Goal: Task Accomplishment & Management: Manage account settings

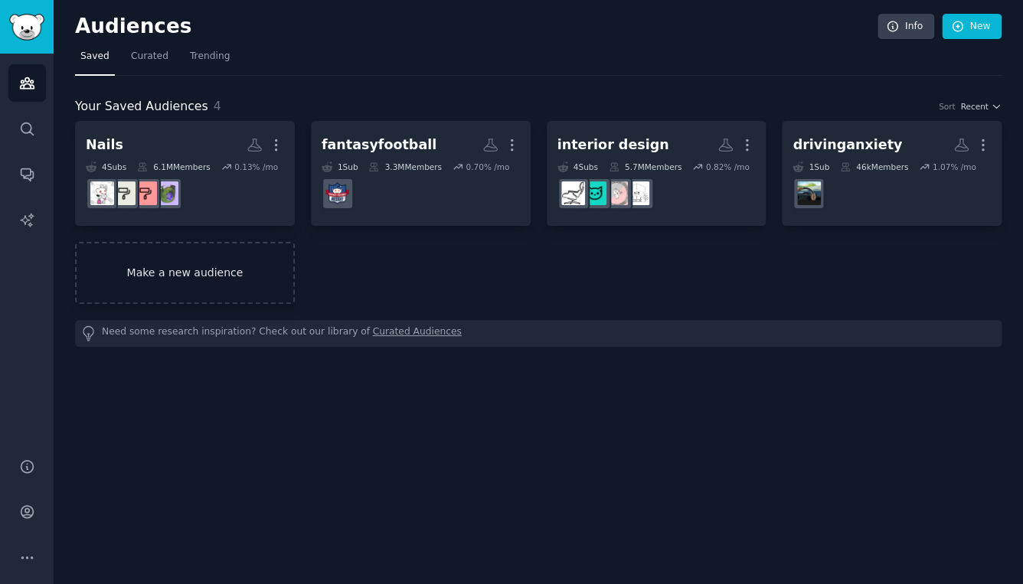
click at [226, 270] on link "Make a new audience" at bounding box center [185, 273] width 220 height 62
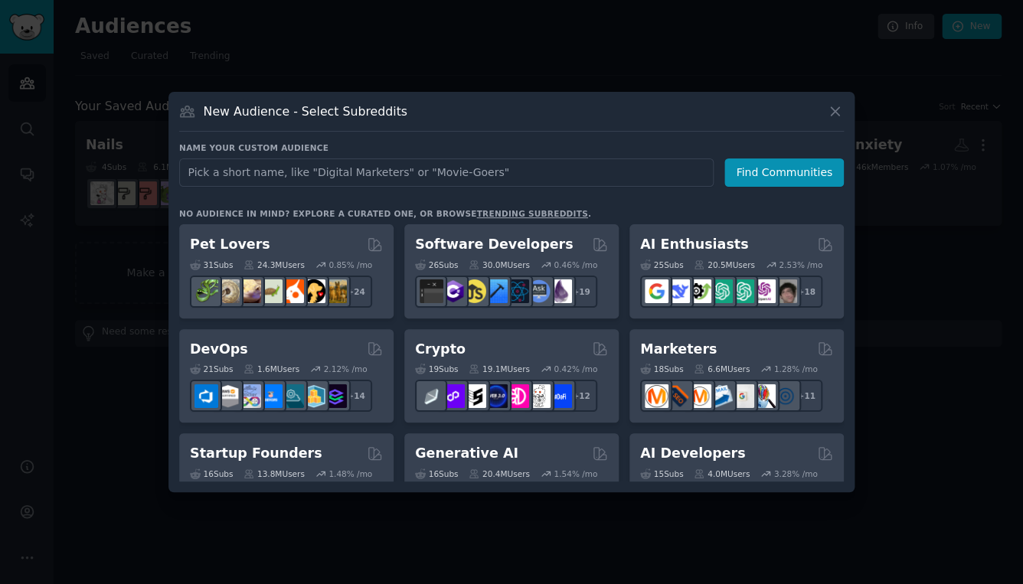
click at [401, 174] on input "text" at bounding box center [446, 173] width 535 height 28
type input "JudgeMyAccent"
click at [760, 182] on button "Find Communities" at bounding box center [783, 173] width 119 height 28
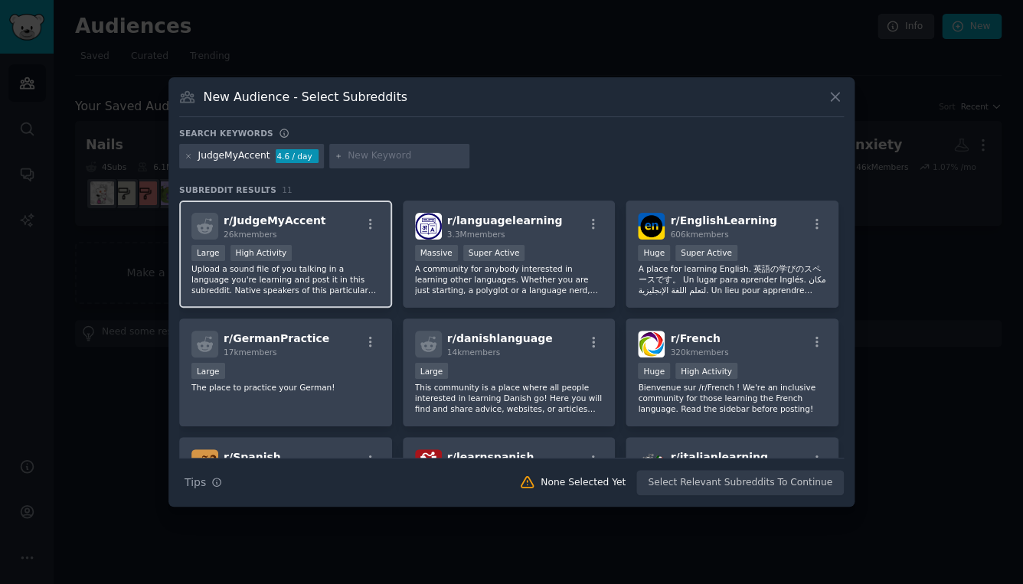
click at [322, 236] on div "r/ JudgeMyAccent 26k members" at bounding box center [285, 226] width 188 height 27
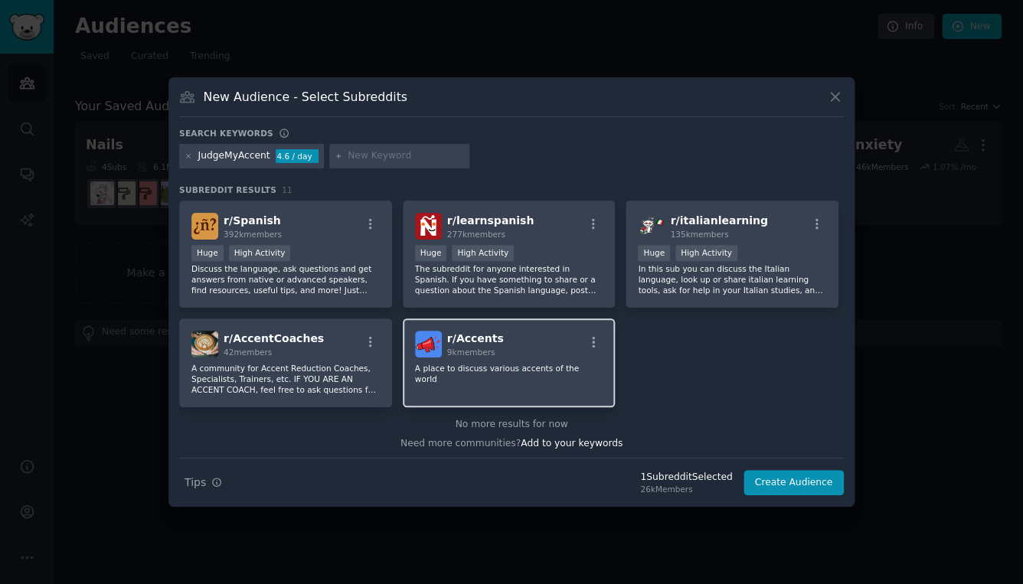
scroll to position [240, 0]
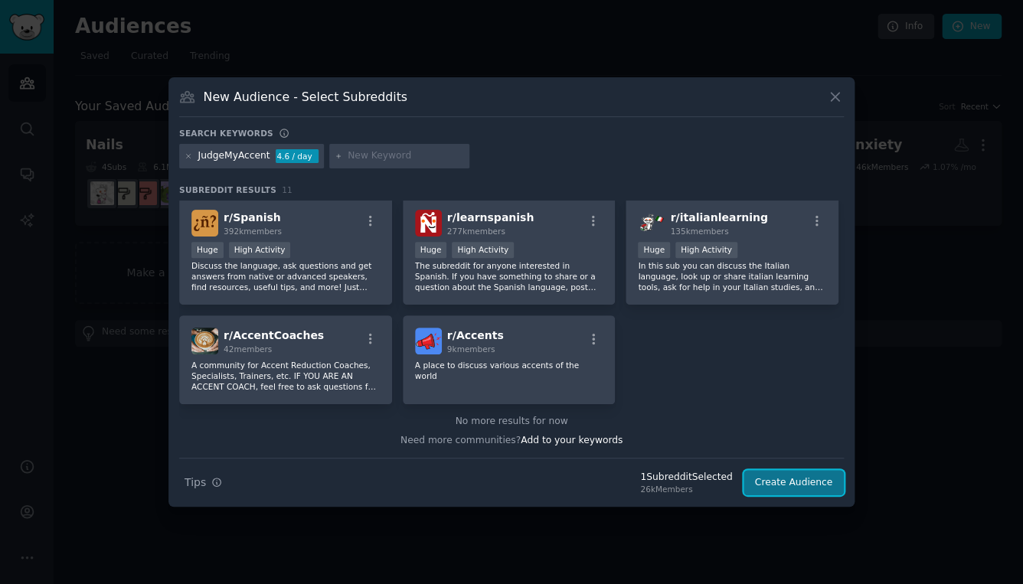
click at [817, 486] on button "Create Audience" at bounding box center [794, 483] width 101 height 26
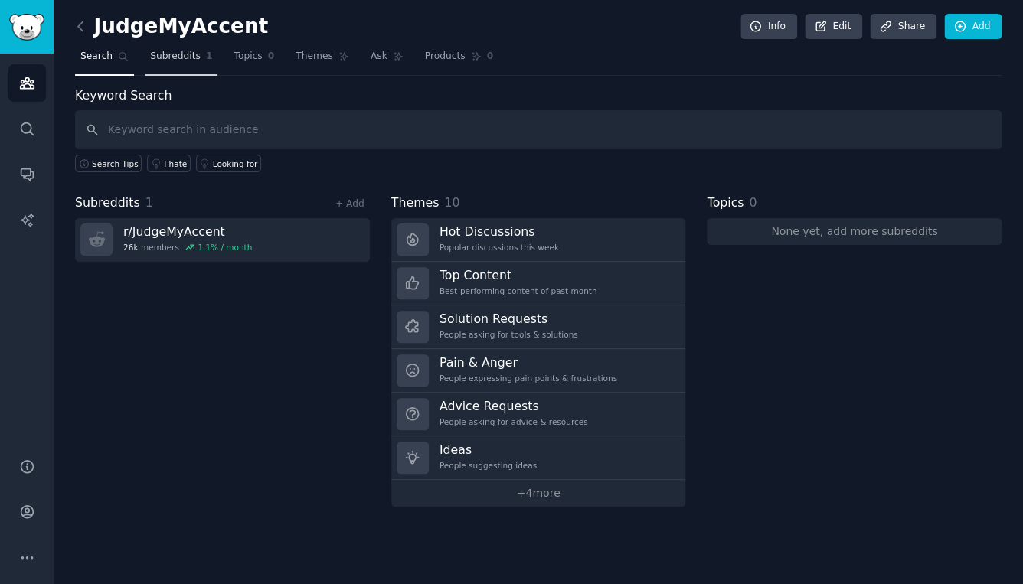
click at [202, 60] on link "Subreddits 1" at bounding box center [181, 59] width 73 height 31
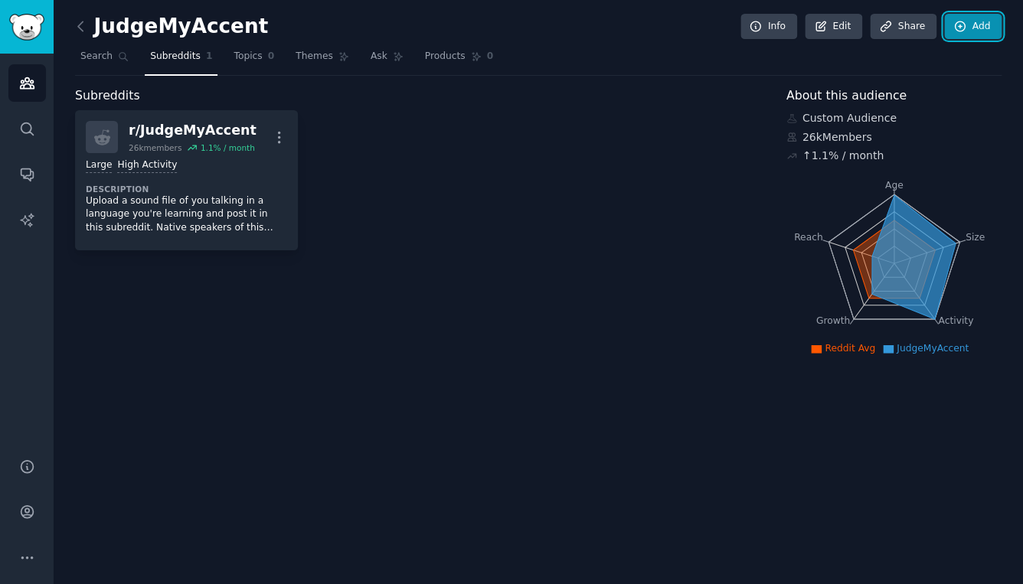
click at [977, 16] on link "Add" at bounding box center [972, 27] width 57 height 26
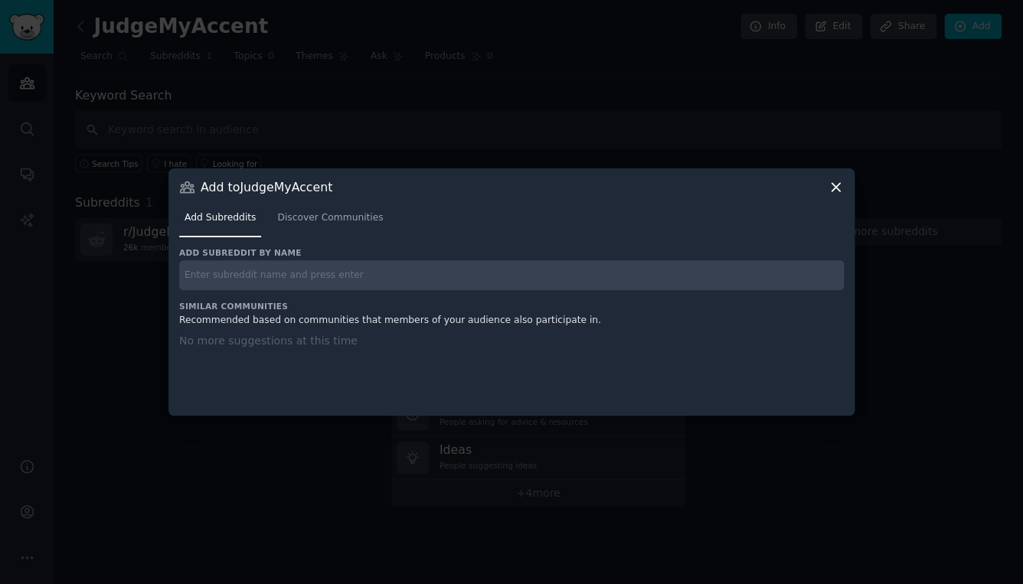
click at [457, 266] on input "text" at bounding box center [511, 275] width 665 height 30
type input "EnglishLearning"
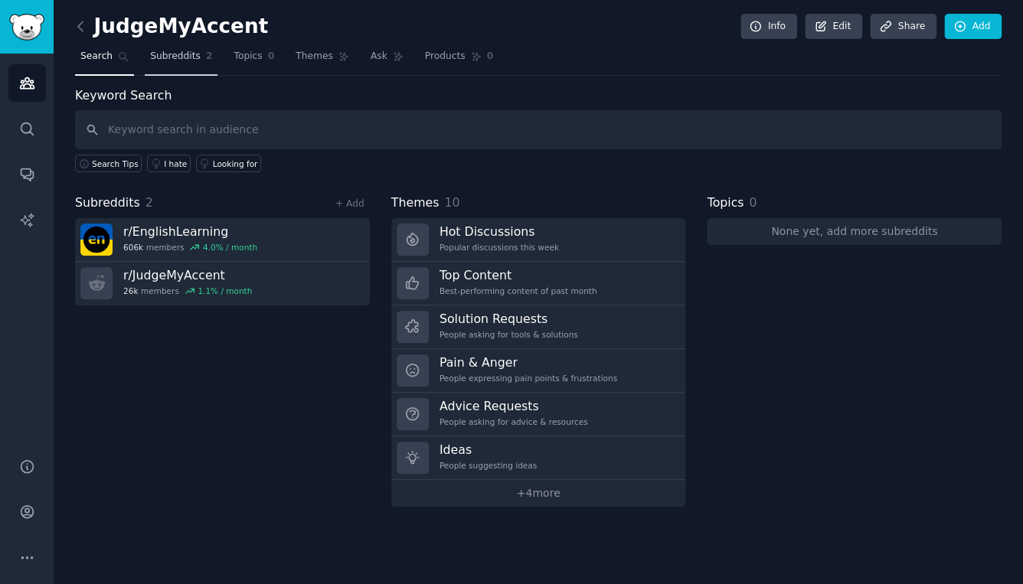
click at [197, 61] on span "Subreddits" at bounding box center [175, 57] width 51 height 14
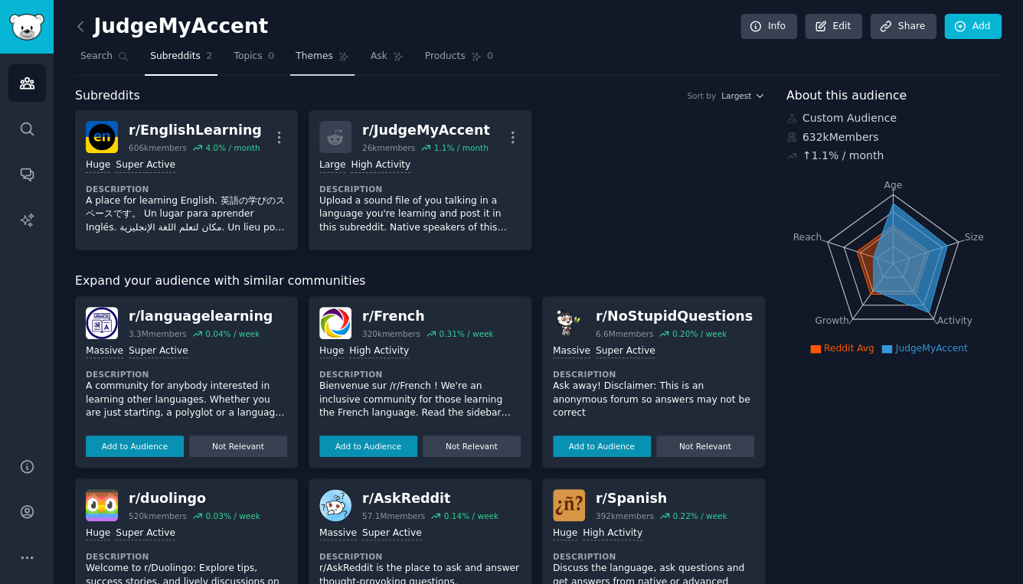
click at [299, 64] on link "Themes" at bounding box center [322, 59] width 64 height 31
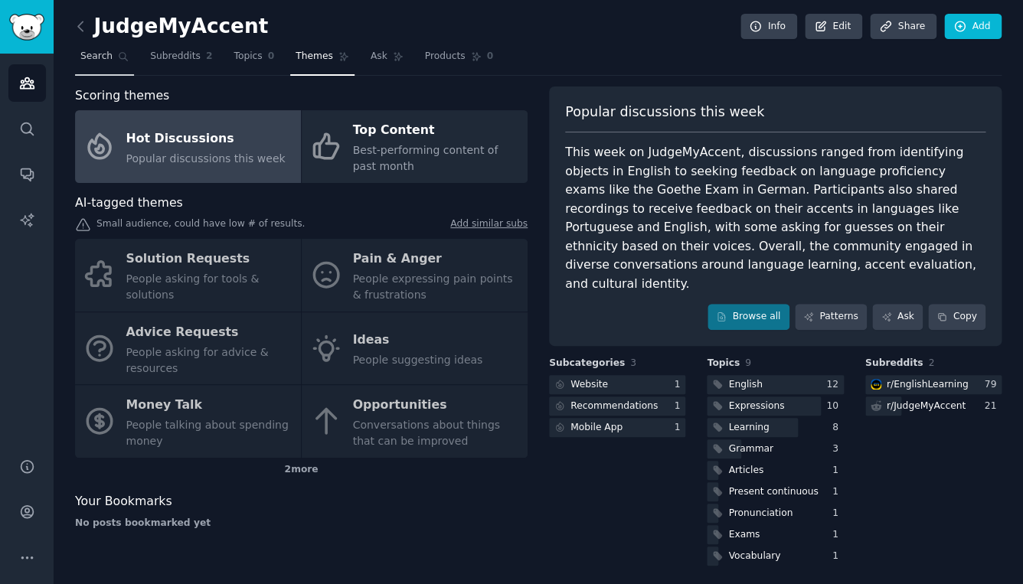
click at [112, 64] on link "Search" at bounding box center [104, 59] width 59 height 31
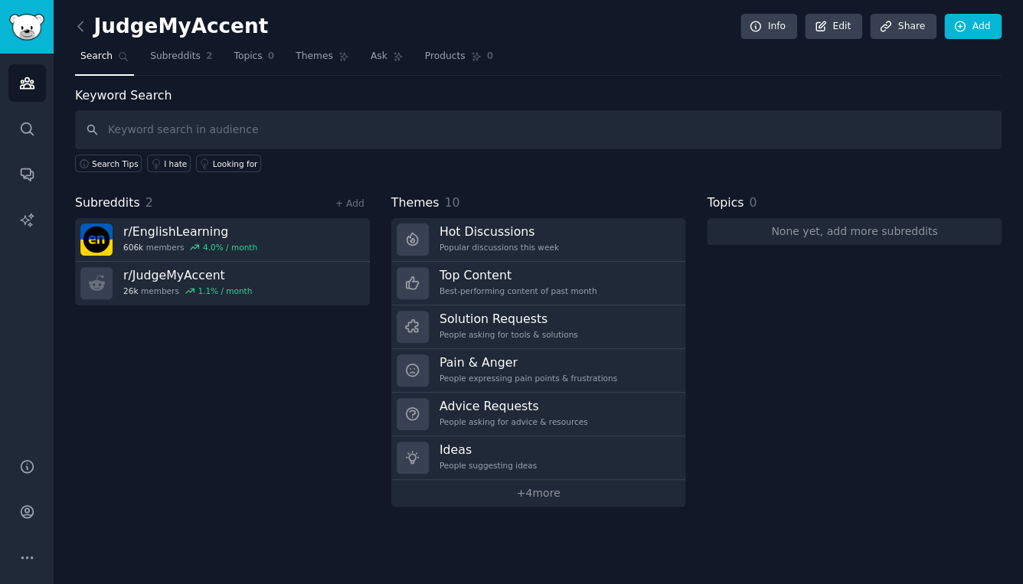
click at [91, 31] on link at bounding box center [84, 27] width 19 height 25
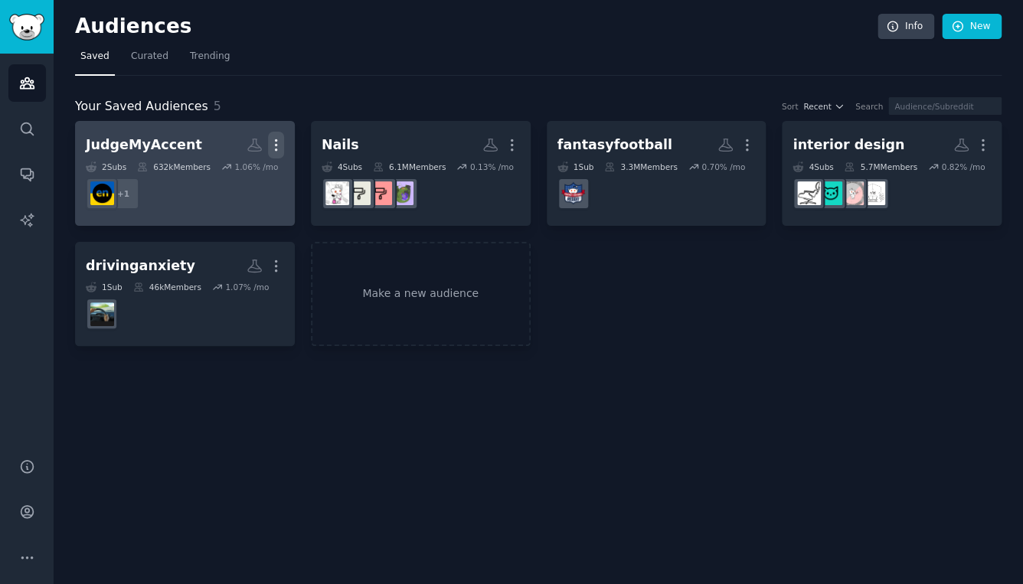
click at [276, 152] on icon "button" at bounding box center [276, 145] width 16 height 16
click at [240, 149] on p "View" at bounding box center [229, 150] width 25 height 16
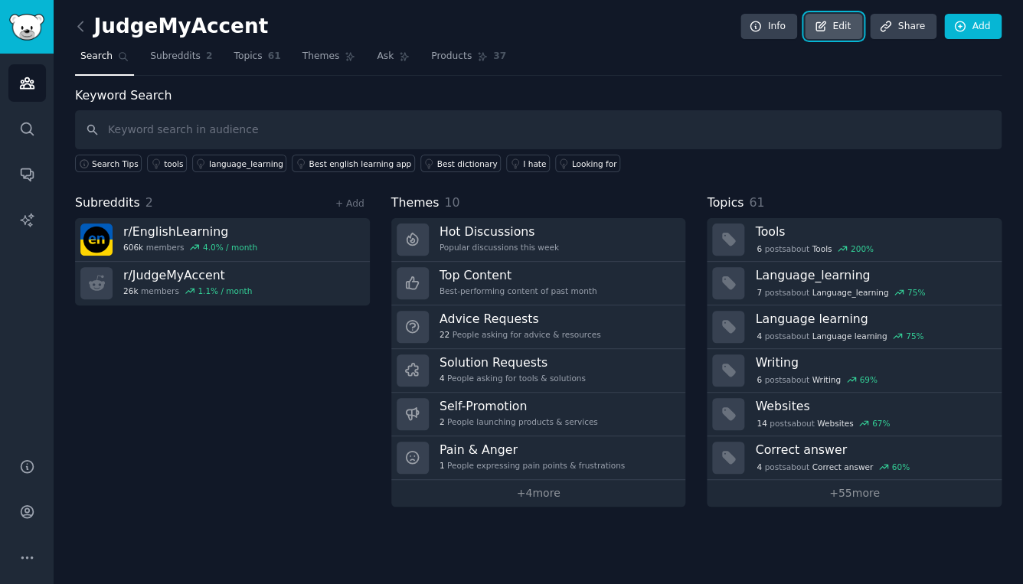
click at [846, 31] on link "Edit" at bounding box center [833, 27] width 57 height 26
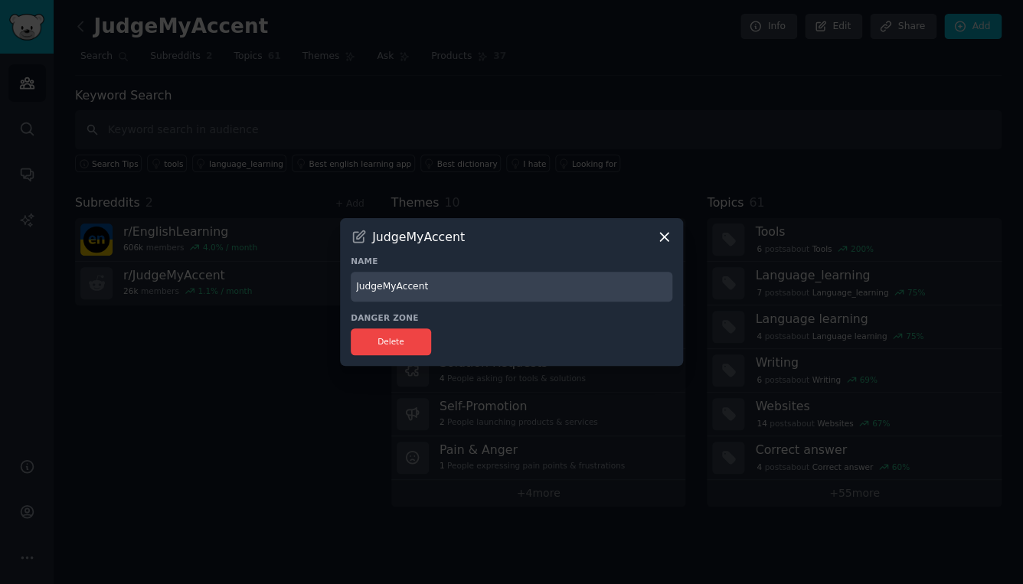
click at [461, 284] on input "JudgeMyAccent" at bounding box center [512, 287] width 322 height 30
type input "Languages"
click at [593, 182] on div at bounding box center [511, 292] width 1023 height 584
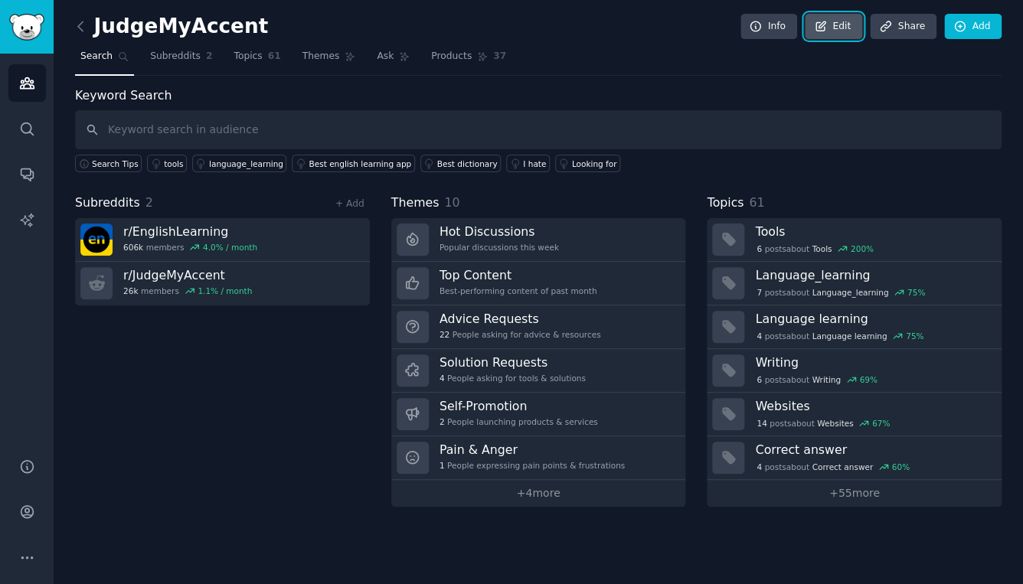
click at [834, 27] on link "Edit" at bounding box center [833, 27] width 57 height 26
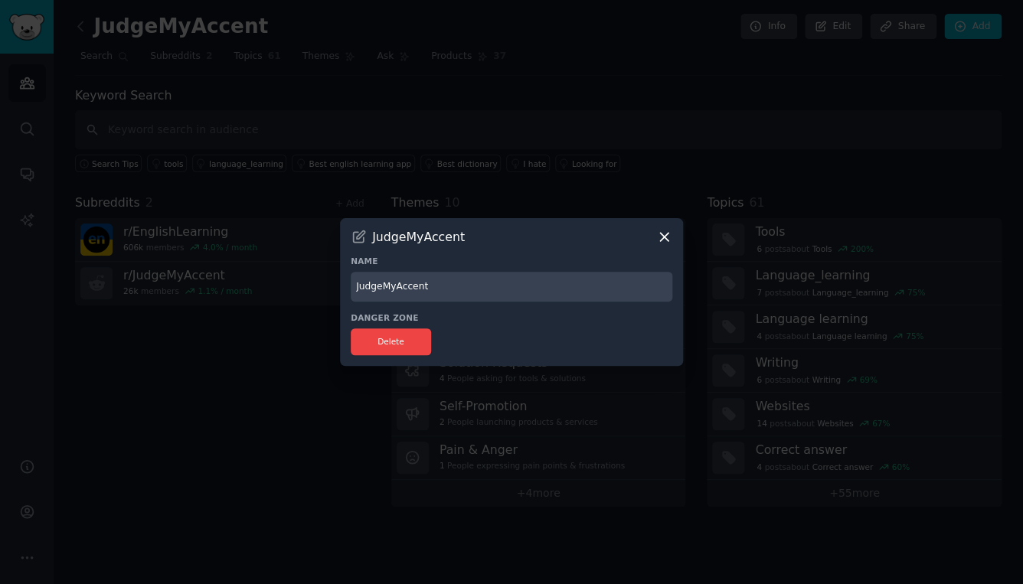
click at [449, 290] on input "JudgeMyAccent" at bounding box center [512, 287] width 322 height 30
click at [363, 237] on icon at bounding box center [359, 237] width 16 height 16
click at [413, 288] on input "Lang" at bounding box center [512, 287] width 322 height 30
type input "Languages"
click at [499, 251] on div "JudgeMyAccent Name Languages Danger Zone Delete" at bounding box center [511, 292] width 343 height 148
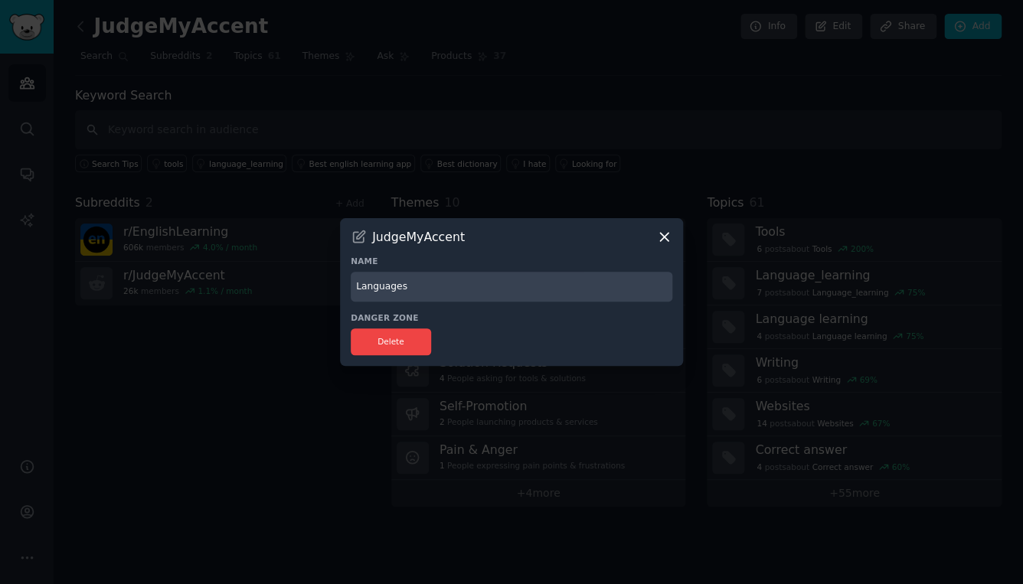
click at [531, 346] on div "Delete" at bounding box center [512, 342] width 322 height 27
click at [443, 240] on h3 "JudgeMyAccent" at bounding box center [418, 237] width 93 height 16
click at [658, 237] on icon at bounding box center [664, 237] width 16 height 16
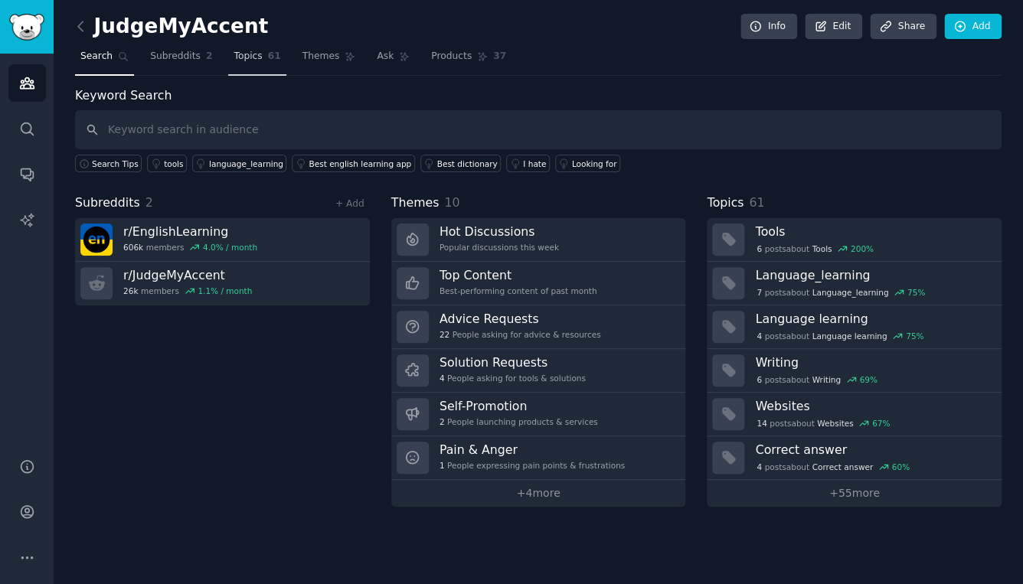
click at [268, 54] on span "61" at bounding box center [274, 57] width 13 height 14
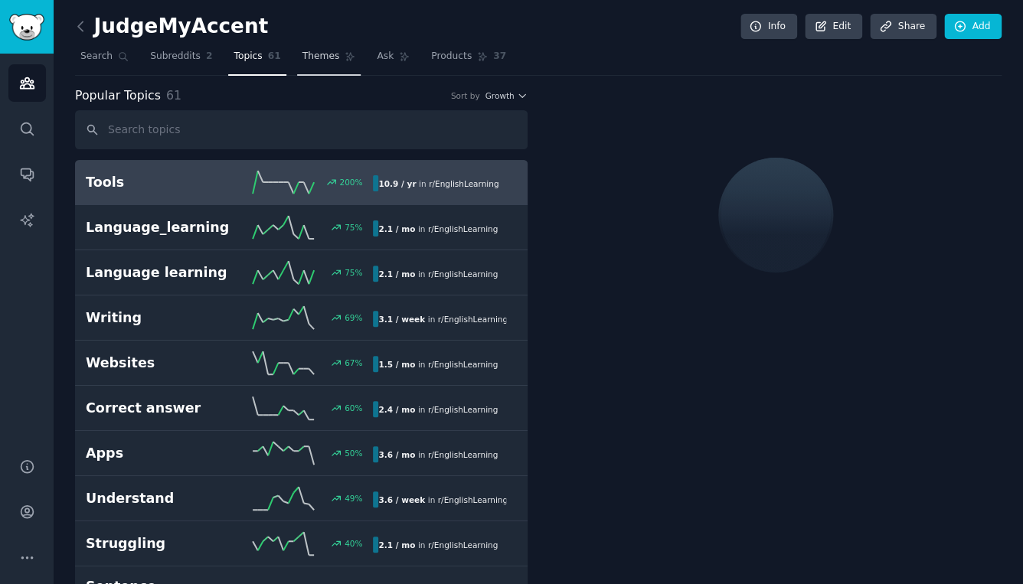
click at [311, 63] on span "Themes" at bounding box center [322, 57] width 38 height 14
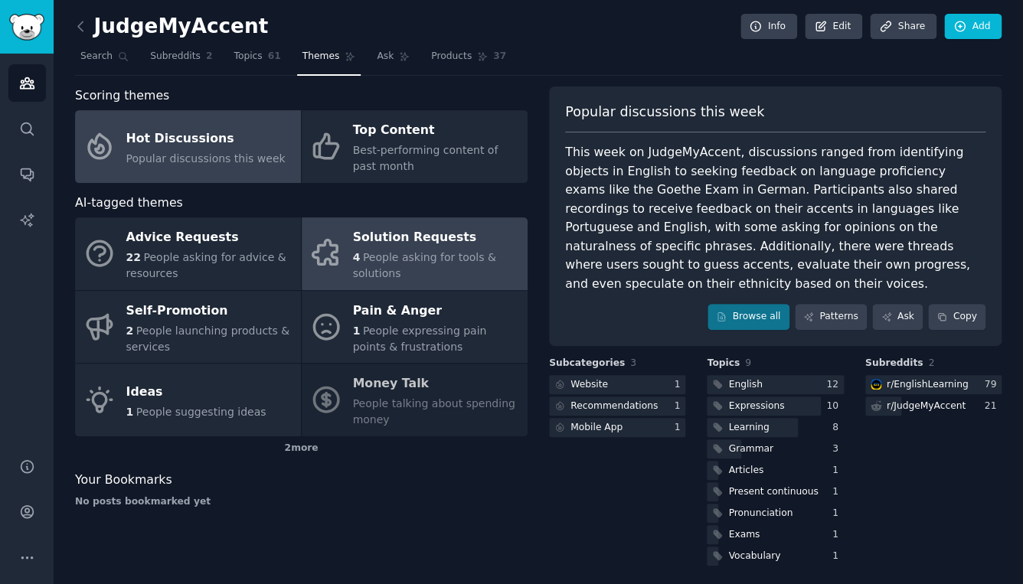
click at [424, 250] on div "4 People asking for tools & solutions" at bounding box center [436, 266] width 167 height 32
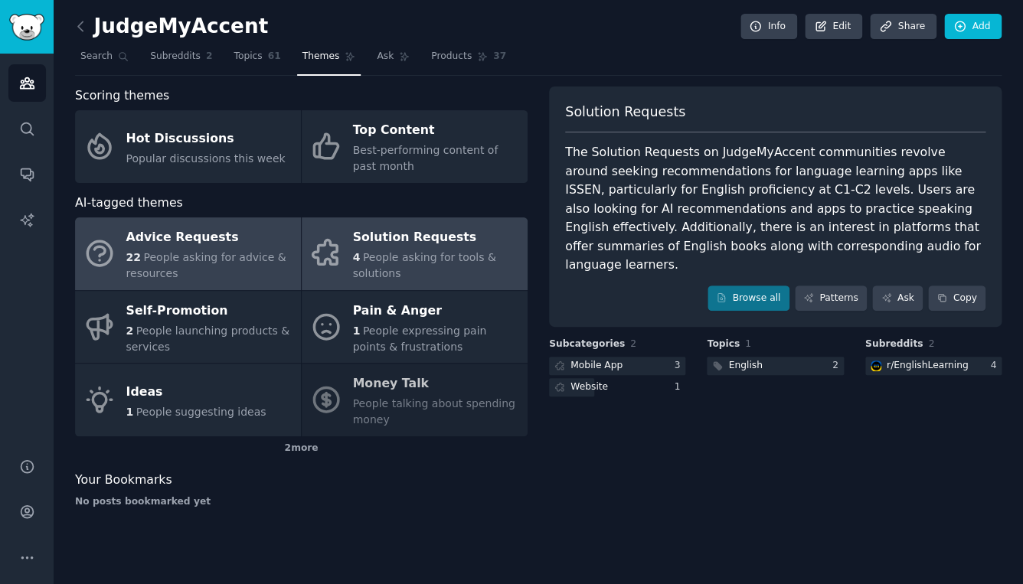
click at [226, 267] on div "22 People asking for advice & resources" at bounding box center [209, 266] width 167 height 32
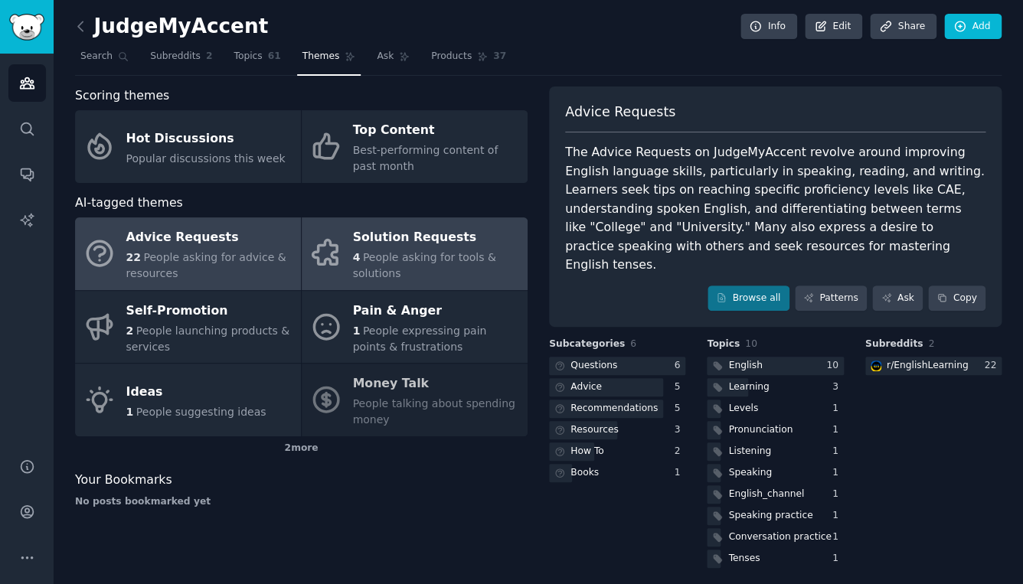
click at [434, 263] on span "People asking for tools & solutions" at bounding box center [424, 265] width 143 height 28
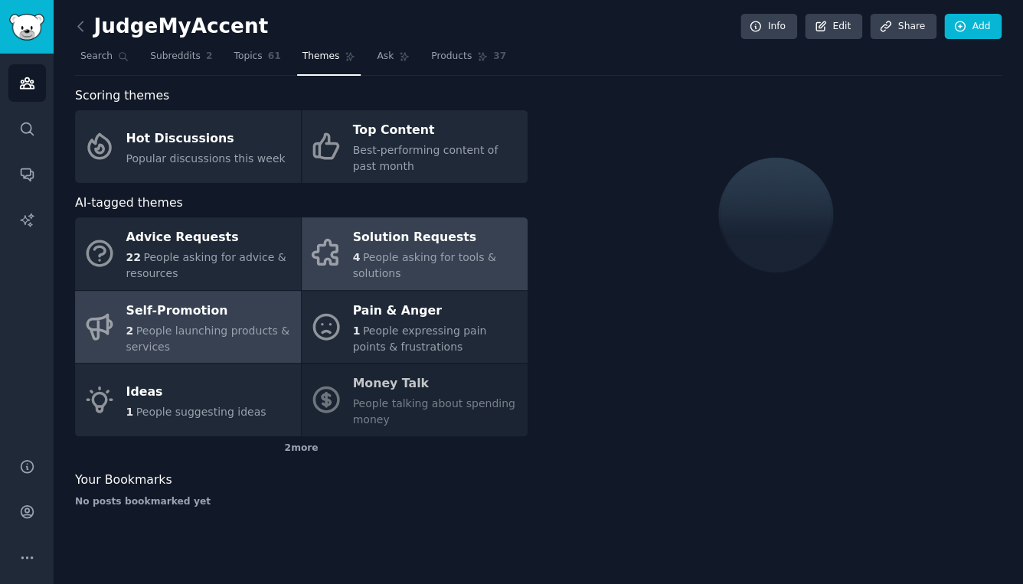
click at [237, 315] on div "Self-Promotion" at bounding box center [209, 311] width 167 height 25
click at [444, 258] on span "People asking for tools & solutions" at bounding box center [424, 265] width 143 height 28
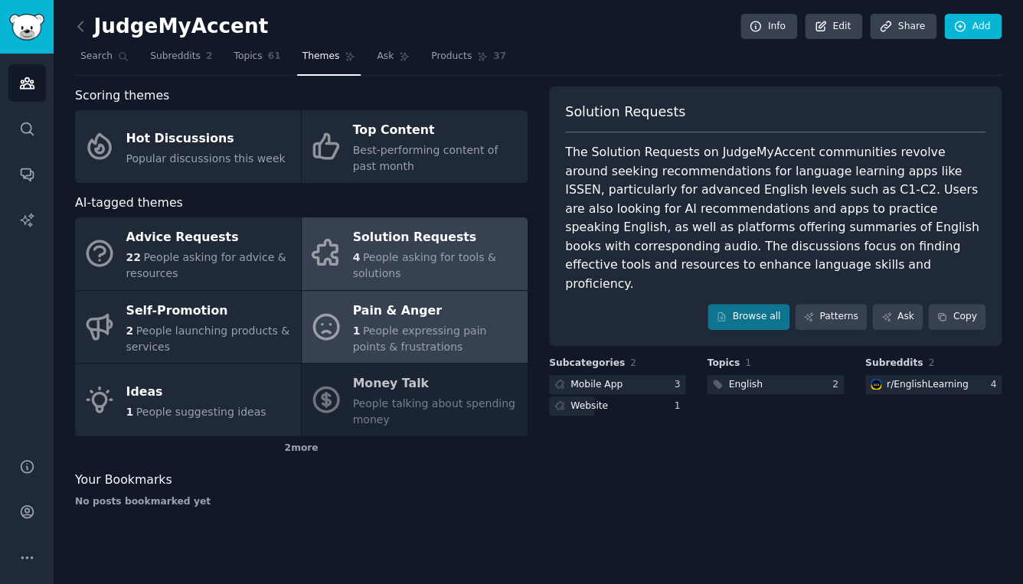
click at [415, 321] on div "Pain & Anger" at bounding box center [436, 311] width 167 height 25
